Goal: Check status: Check status

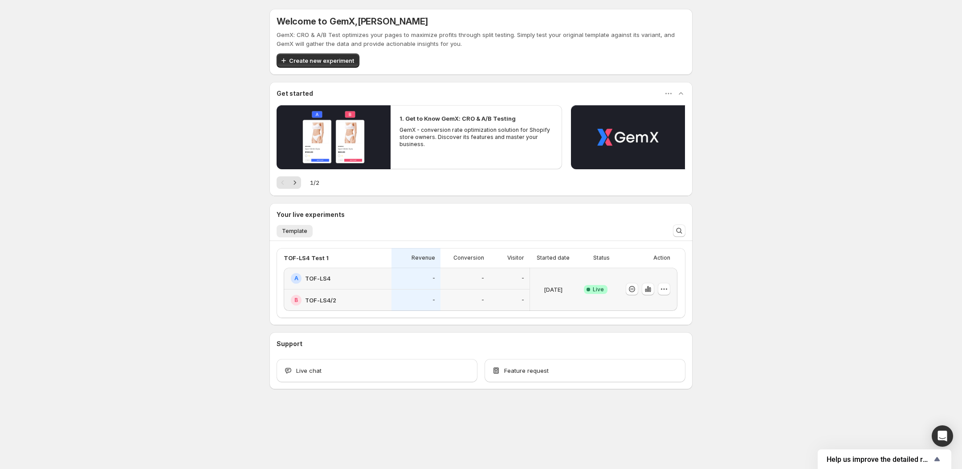
click at [216, 196] on div "Welcome to GemX , [PERSON_NAME] GemX: CRO & A/B Test optimizes your pages to ma…" at bounding box center [481, 218] width 962 height 437
click at [723, 286] on div "Welcome to GemX , [PERSON_NAME] Info Free trial on Content Testing plan (14 day…" at bounding box center [481, 218] width 962 height 437
click at [480, 286] on div "0%" at bounding box center [464, 279] width 49 height 22
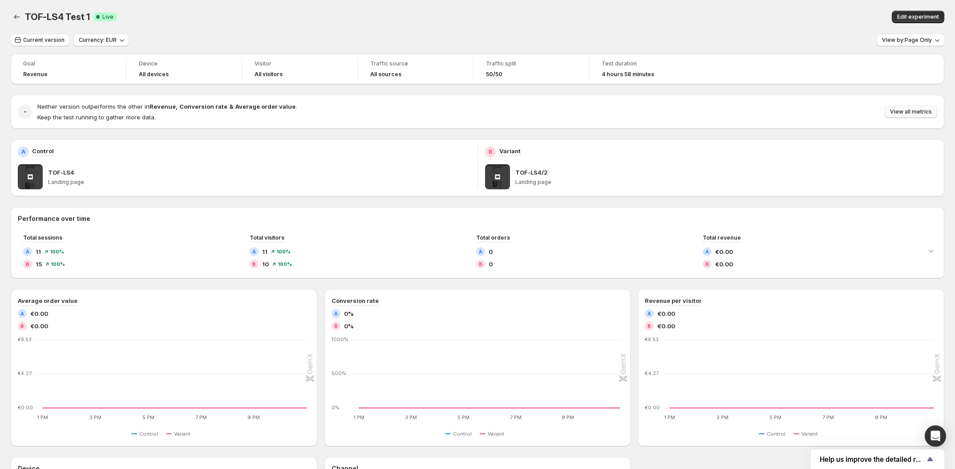
click at [920, 110] on span "View all metrics" at bounding box center [911, 111] width 42 height 7
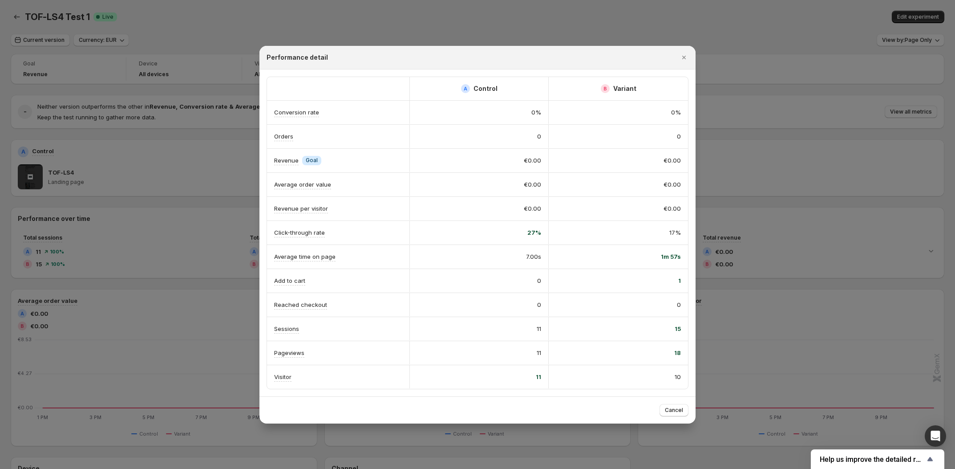
click at [583, 18] on div at bounding box center [477, 234] width 955 height 469
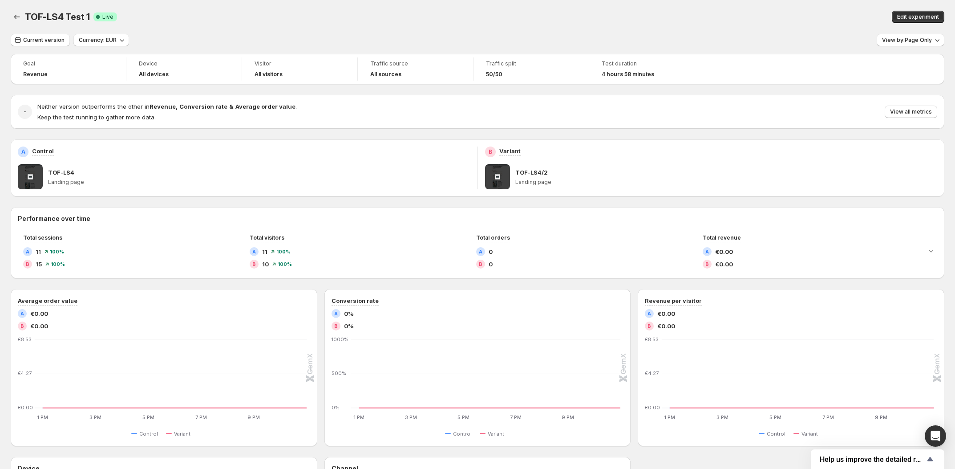
click at [168, 3] on div "TOF-LS4 Test 1. This page is ready TOF-LS4 Test 1 Success Complete Live Edit ex…" at bounding box center [478, 17] width 934 height 34
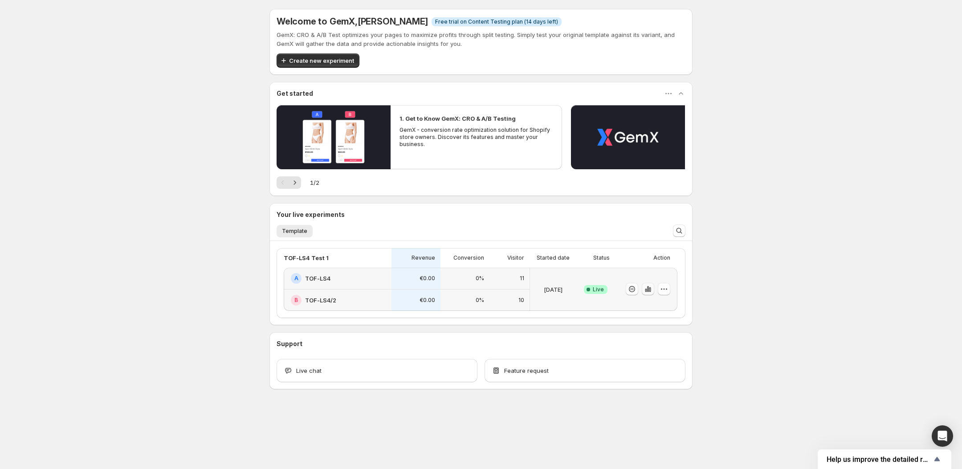
click at [651, 289] on icon "button" at bounding box center [647, 288] width 9 height 9
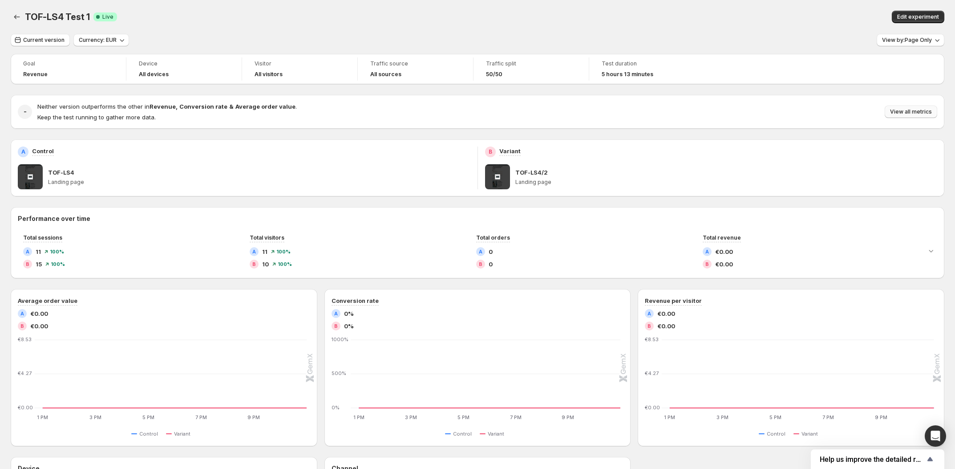
click at [932, 113] on span "View all metrics" at bounding box center [911, 111] width 42 height 7
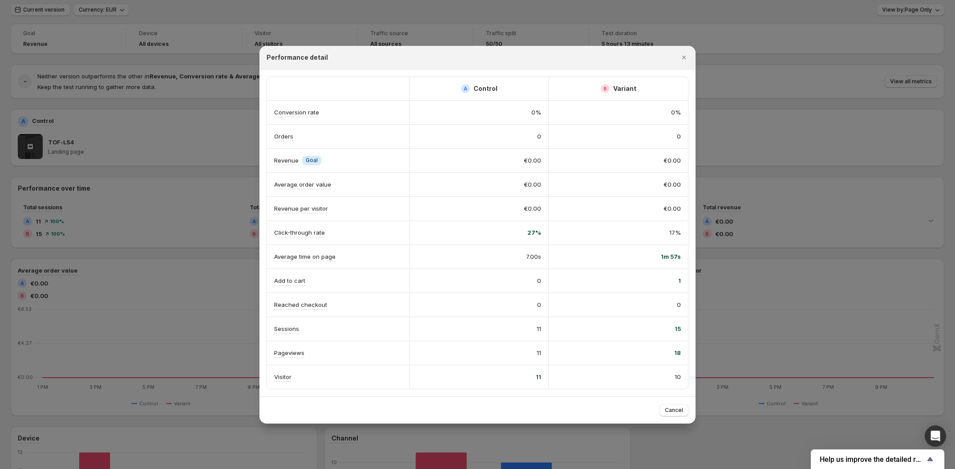
scroll to position [56, 0]
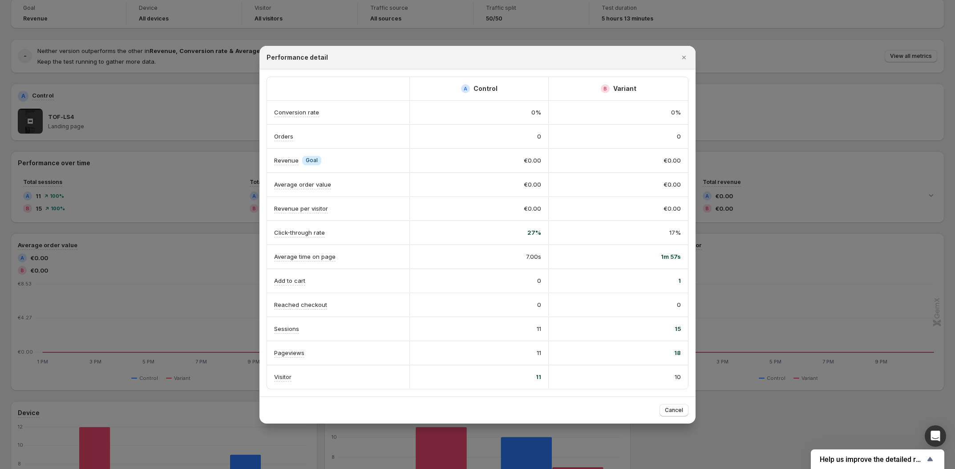
click at [76, 33] on div at bounding box center [477, 234] width 955 height 469
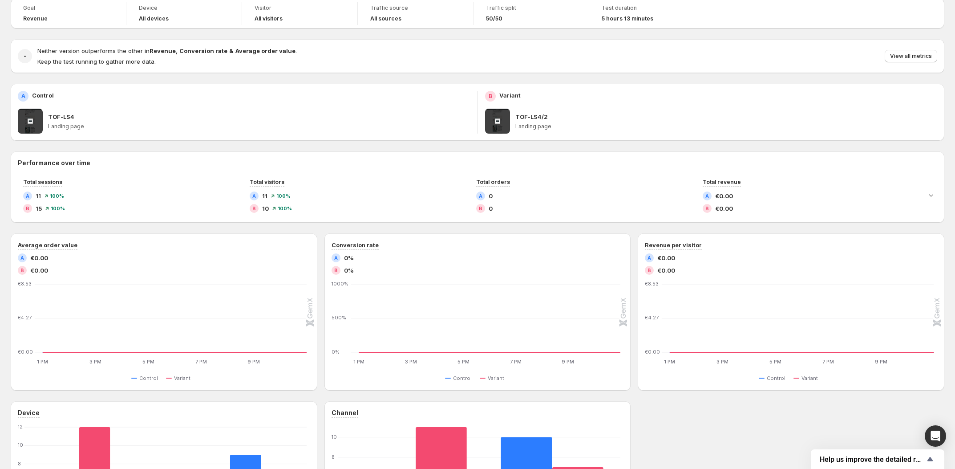
scroll to position [0, 0]
